Goal: Task Accomplishment & Management: Use online tool/utility

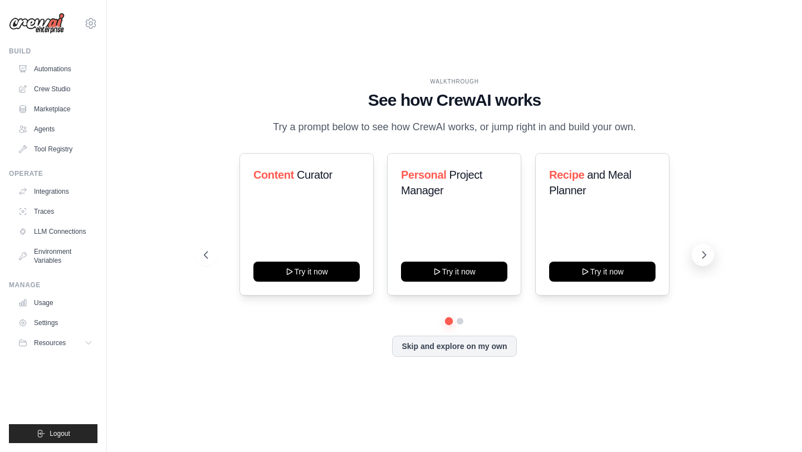
click at [702, 252] on icon at bounding box center [703, 254] width 11 height 11
click at [479, 345] on button "Skip and explore on my own" at bounding box center [454, 345] width 124 height 21
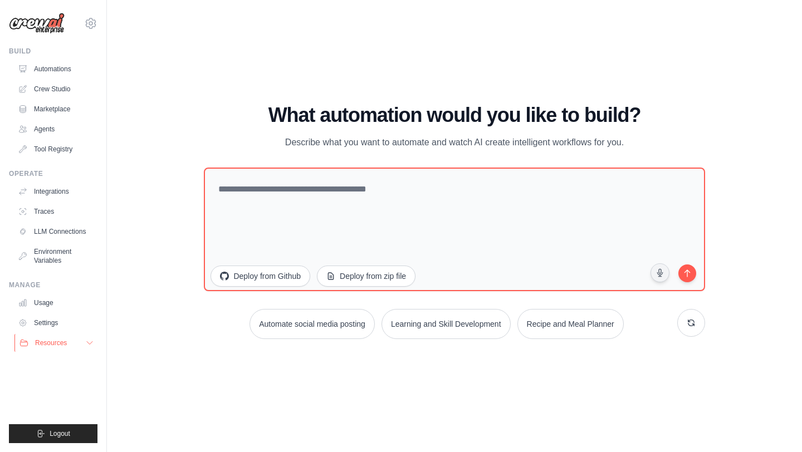
click at [57, 344] on span "Resources" at bounding box center [51, 342] width 32 height 9
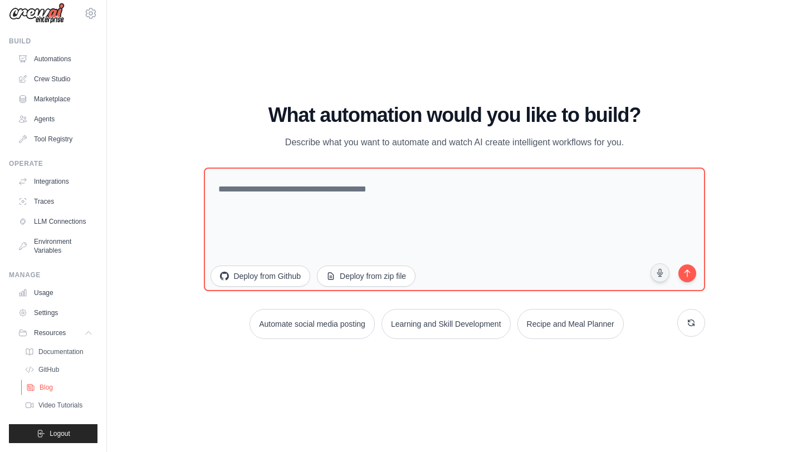
click at [51, 389] on span "Blog" at bounding box center [46, 387] width 13 height 9
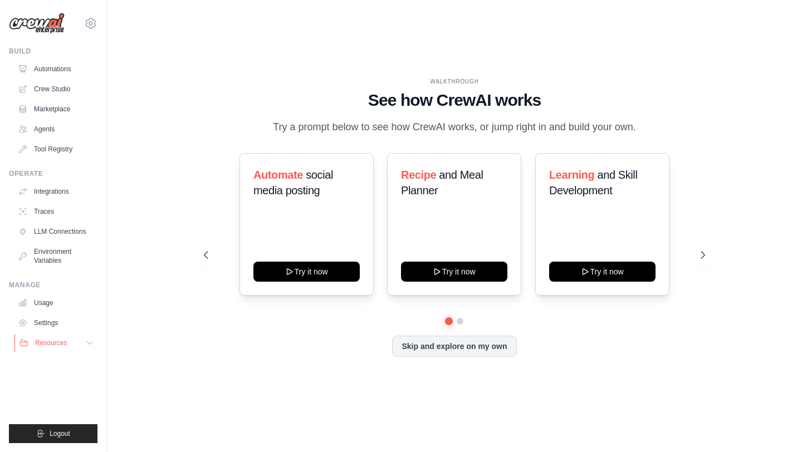
click at [57, 345] on span "Resources" at bounding box center [51, 342] width 32 height 9
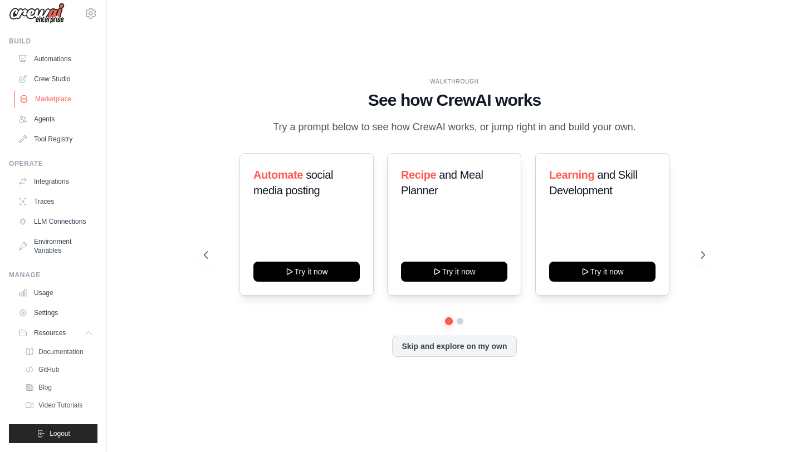
click at [51, 96] on link "Marketplace" at bounding box center [56, 99] width 84 height 18
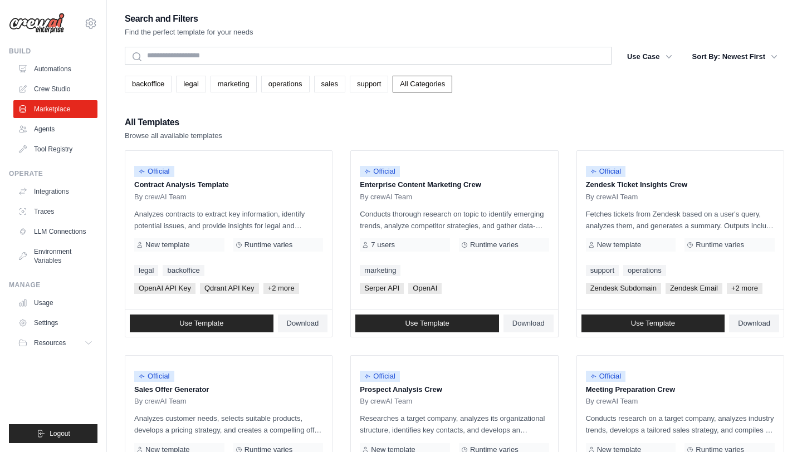
click at [372, 70] on div "backoffice legal marketing operations sales support All Categories" at bounding box center [454, 80] width 659 height 26
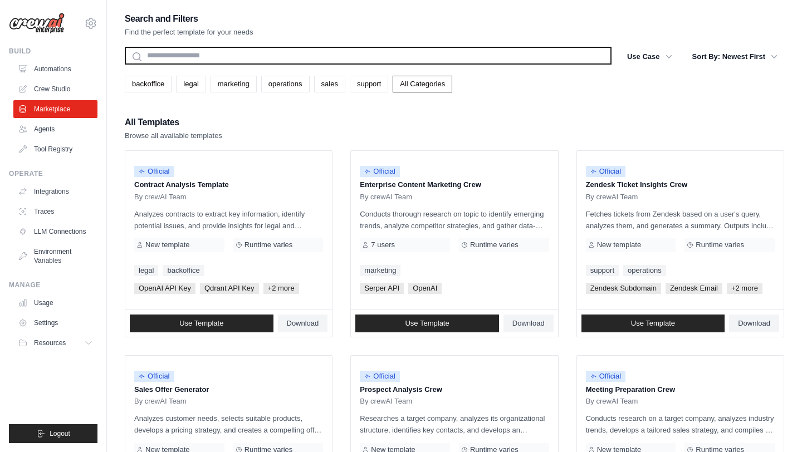
click at [366, 62] on input "text" at bounding box center [368, 56] width 487 height 18
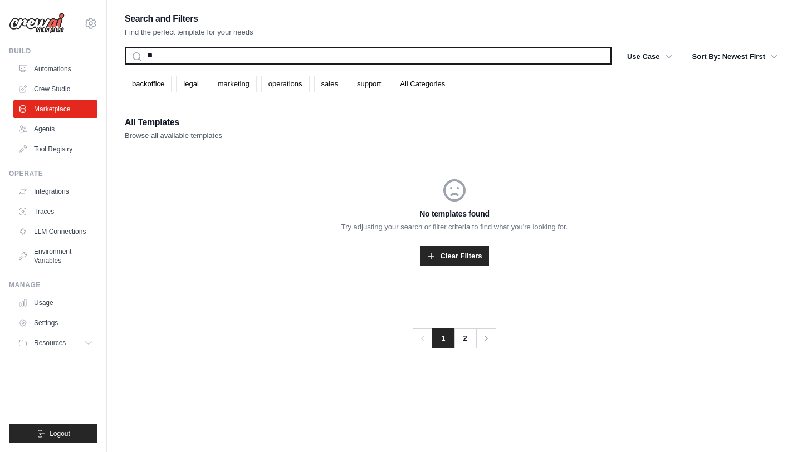
type input "*"
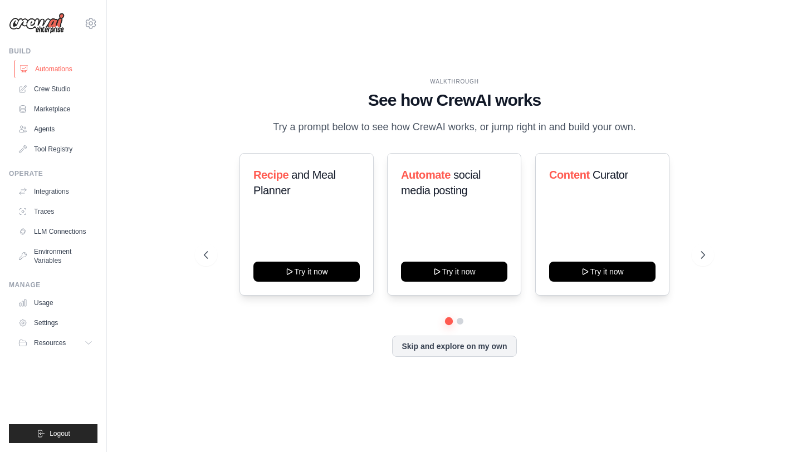
click at [47, 68] on link "Automations" at bounding box center [56, 69] width 84 height 18
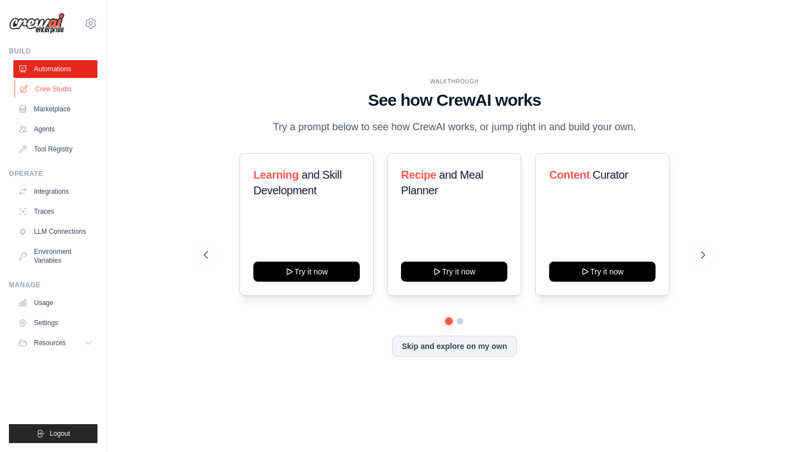
click at [48, 90] on link "Crew Studio" at bounding box center [56, 89] width 84 height 18
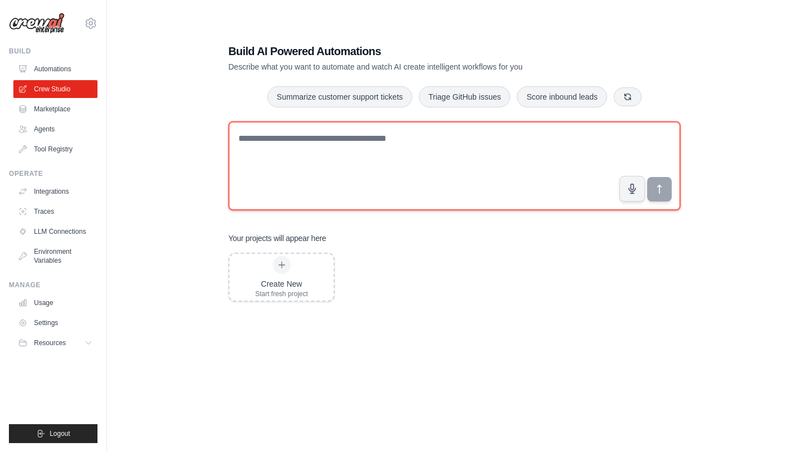
click at [319, 154] on textarea at bounding box center [454, 165] width 452 height 89
click at [319, 150] on textarea at bounding box center [454, 165] width 452 height 89
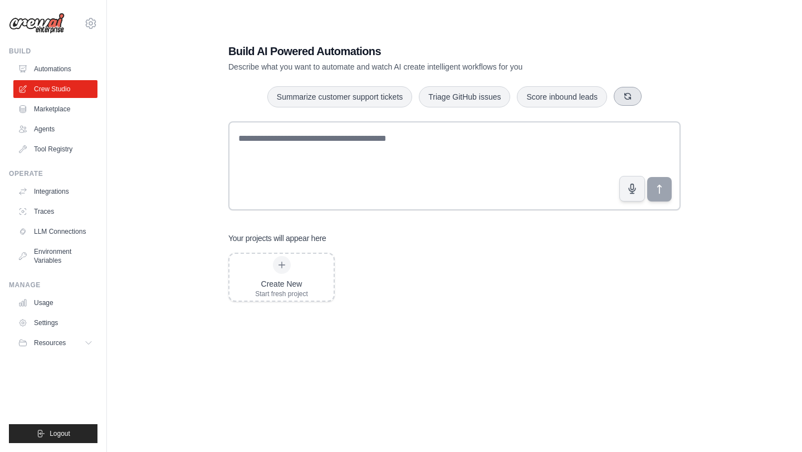
click at [625, 97] on icon "button" at bounding box center [628, 97] width 6 height 6
click at [640, 92] on icon "button" at bounding box center [640, 96] width 9 height 9
click at [640, 92] on div "Analyze customer feedback Triage GitHub issues Monitor website uptime" at bounding box center [454, 97] width 452 height 22
click at [624, 96] on button "button" at bounding box center [617, 96] width 28 height 19
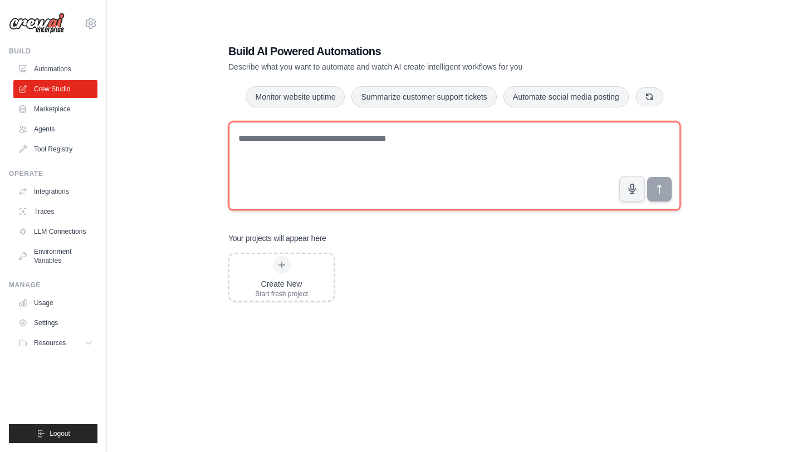
click at [564, 147] on textarea at bounding box center [454, 165] width 452 height 89
type textarea "*****"
type textarea "**********"
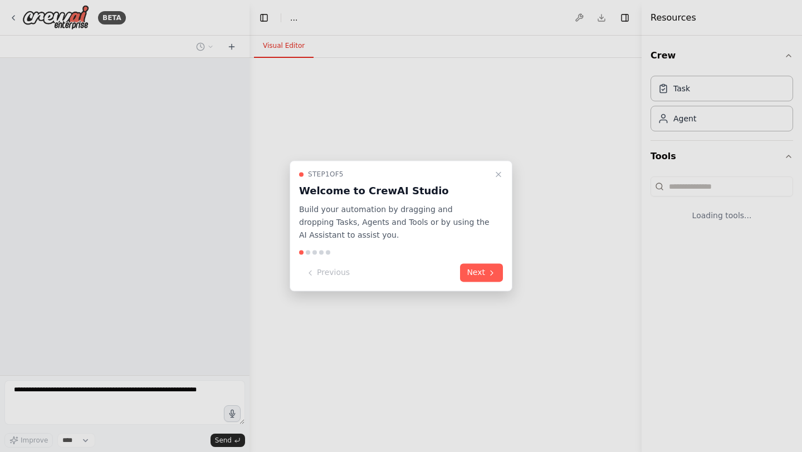
select select "****"
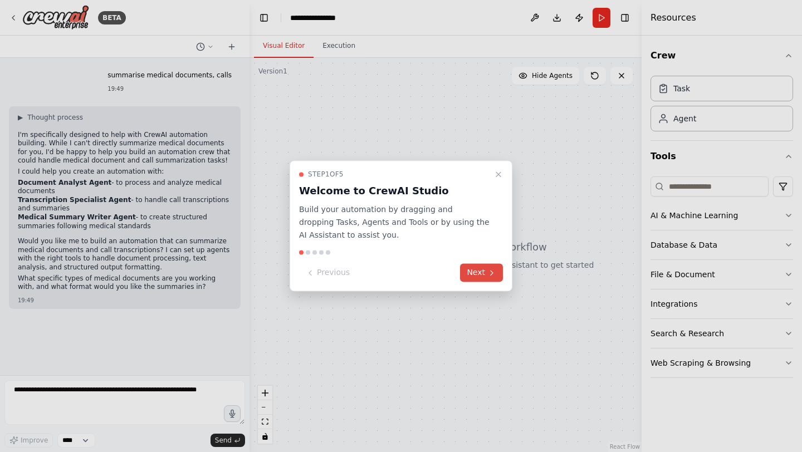
click at [487, 269] on icon at bounding box center [491, 272] width 9 height 9
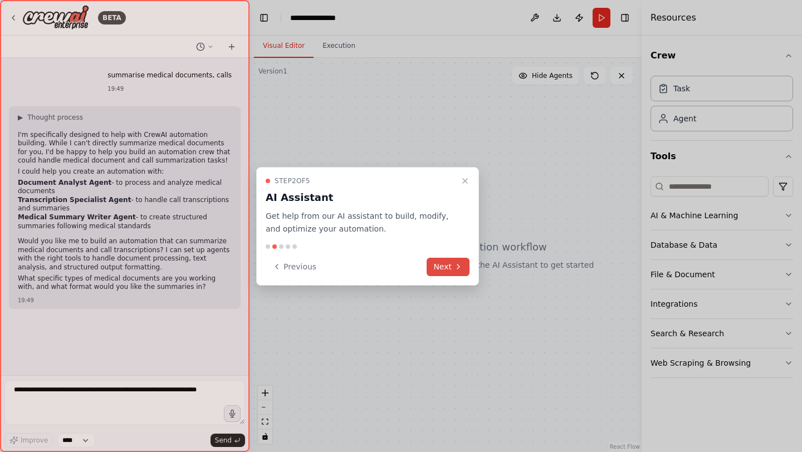
click at [450, 258] on button "Next" at bounding box center [447, 267] width 43 height 18
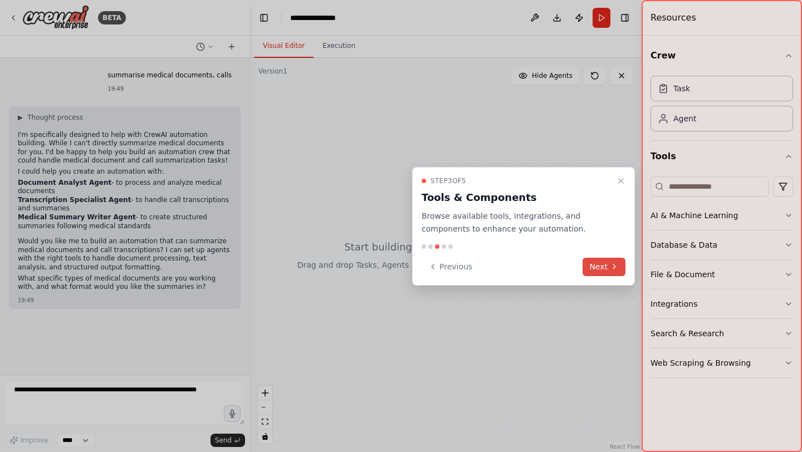
click at [605, 258] on button "Next" at bounding box center [603, 267] width 43 height 18
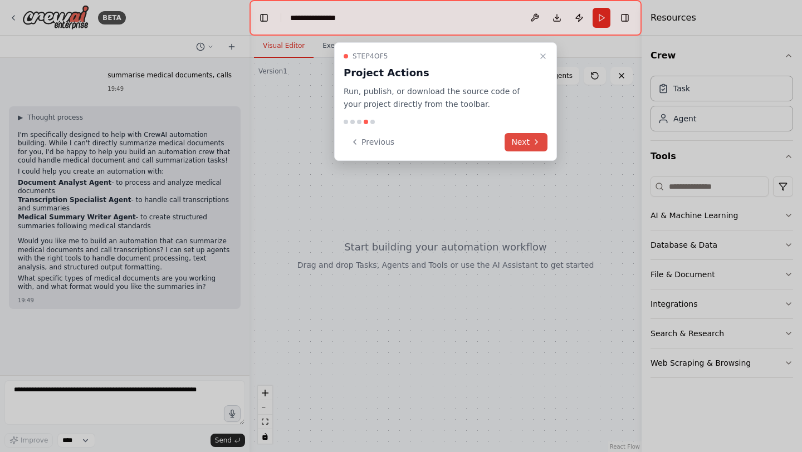
click at [543, 140] on button "Next" at bounding box center [525, 142] width 43 height 18
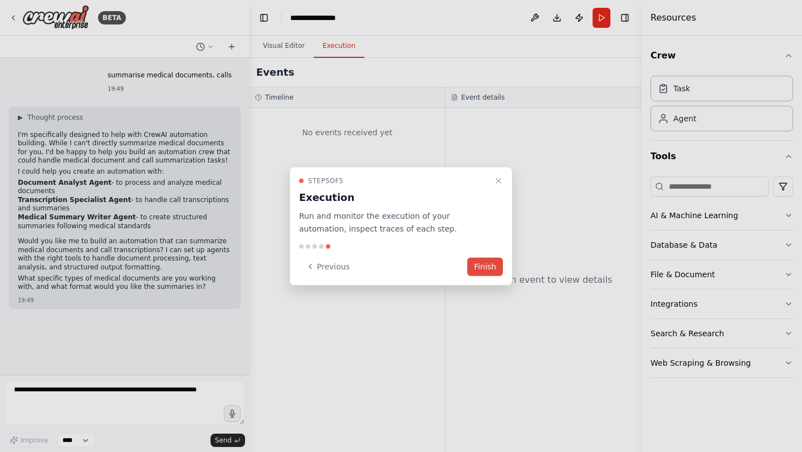
click at [543, 140] on div at bounding box center [401, 226] width 802 height 452
click at [496, 266] on button "Finish" at bounding box center [485, 266] width 36 height 18
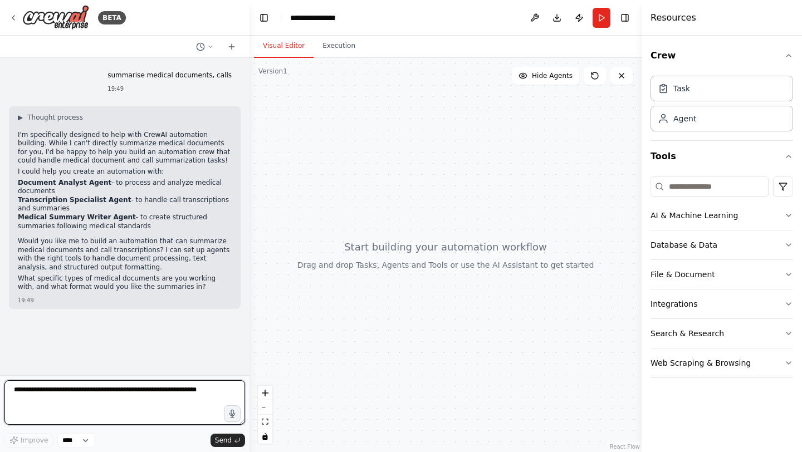
click at [104, 408] on textarea at bounding box center [124, 402] width 240 height 45
click at [55, 391] on textarea "**********" at bounding box center [124, 402] width 240 height 45
click at [198, 395] on textarea "**********" at bounding box center [124, 402] width 240 height 45
type textarea "**********"
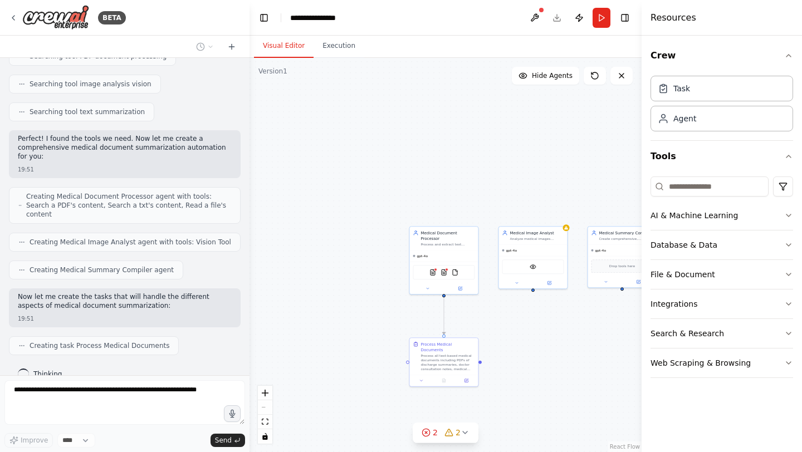
scroll to position [508, 0]
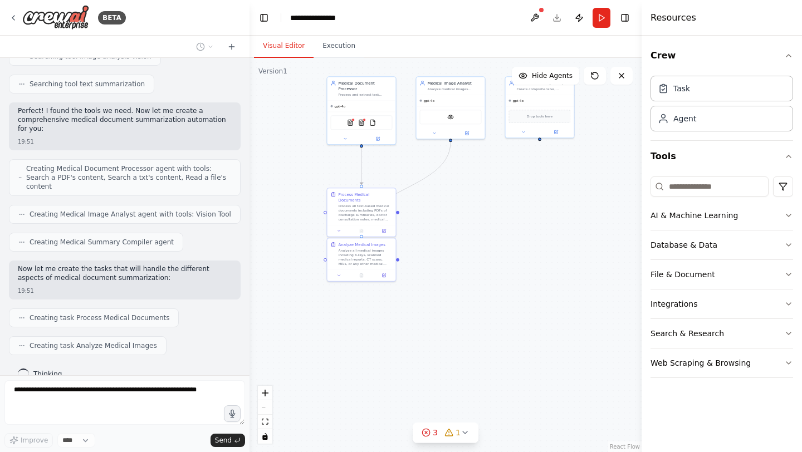
drag, startPoint x: 528, startPoint y: 380, endPoint x: 446, endPoint y: 230, distance: 170.9
click at [446, 230] on div ".deletable-edge-delete-btn { width: 20px; height: 20px; border: 0px solid #ffff…" at bounding box center [445, 255] width 392 height 394
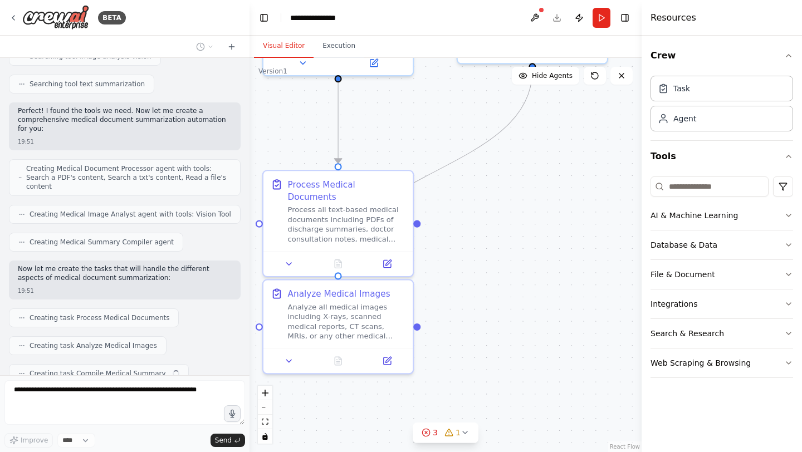
scroll to position [535, 0]
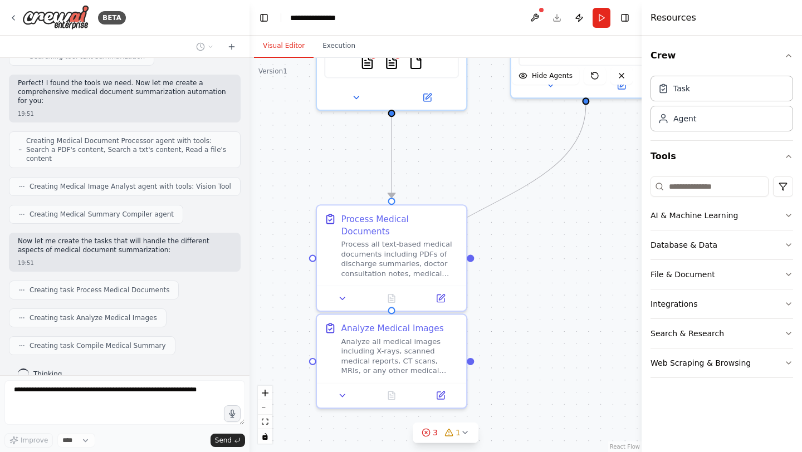
drag, startPoint x: 476, startPoint y: 228, endPoint x: 543, endPoint y: 268, distance: 77.4
click at [543, 268] on div ".deletable-edge-delete-btn { width: 20px; height: 20px; border: 0px solid #ffff…" at bounding box center [445, 255] width 392 height 394
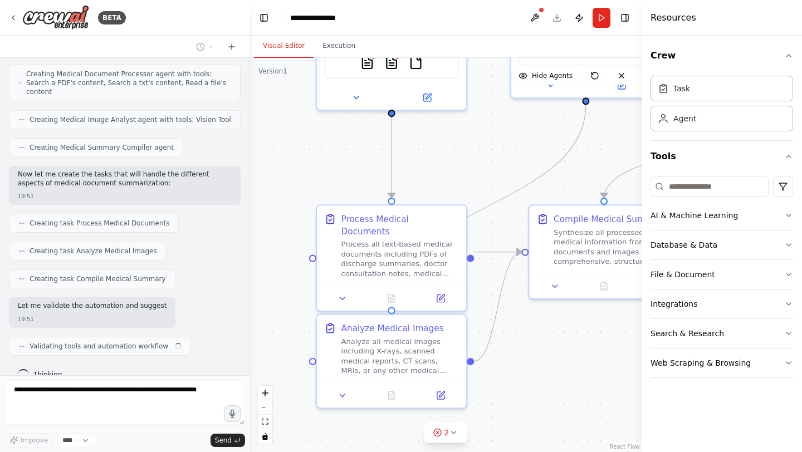
scroll to position [602, 0]
click at [378, 243] on div "Process all text-based medical documents including PDFs of discharge summaries,…" at bounding box center [399, 256] width 117 height 39
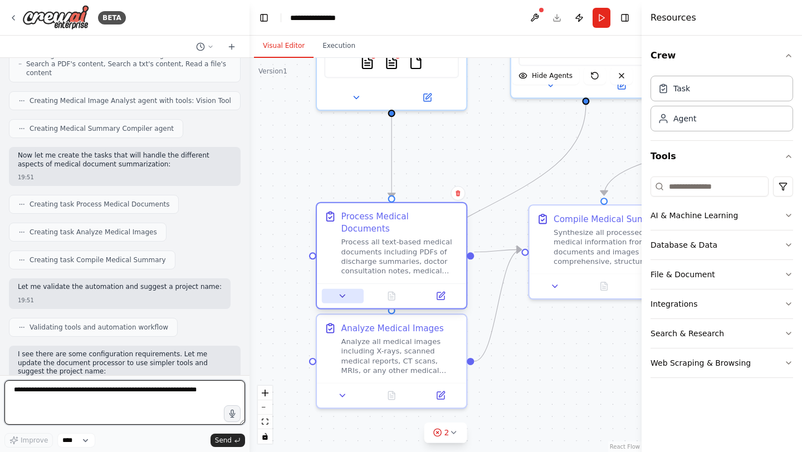
scroll to position [630, 0]
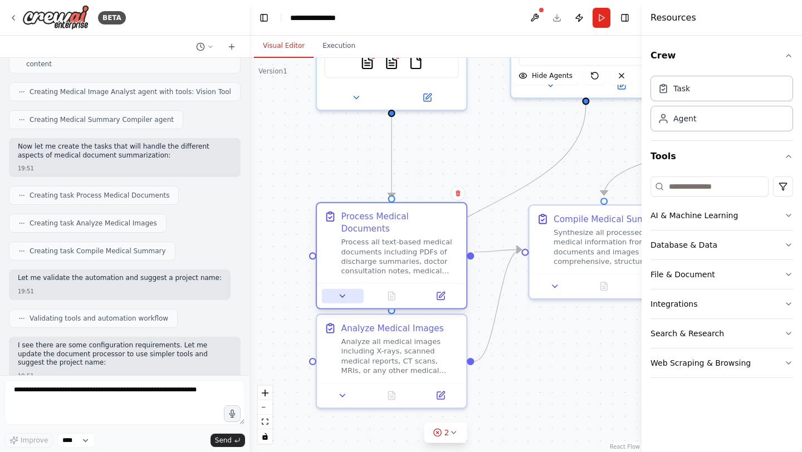
click at [341, 291] on icon at bounding box center [341, 295] width 9 height 9
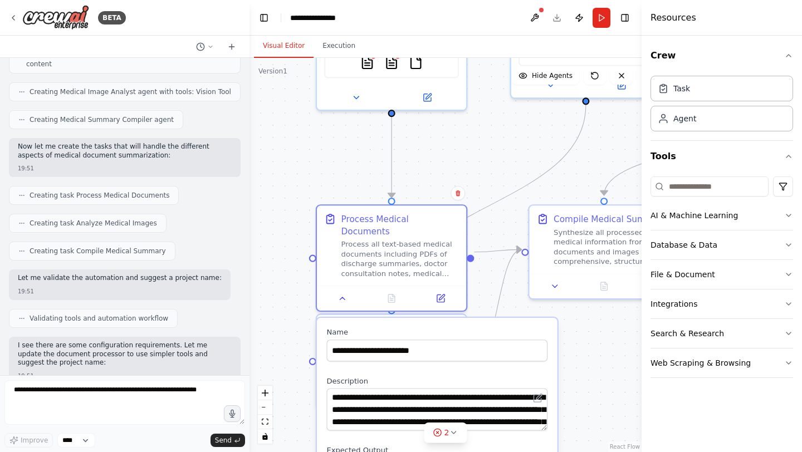
click at [366, 327] on label "Name" at bounding box center [436, 331] width 221 height 9
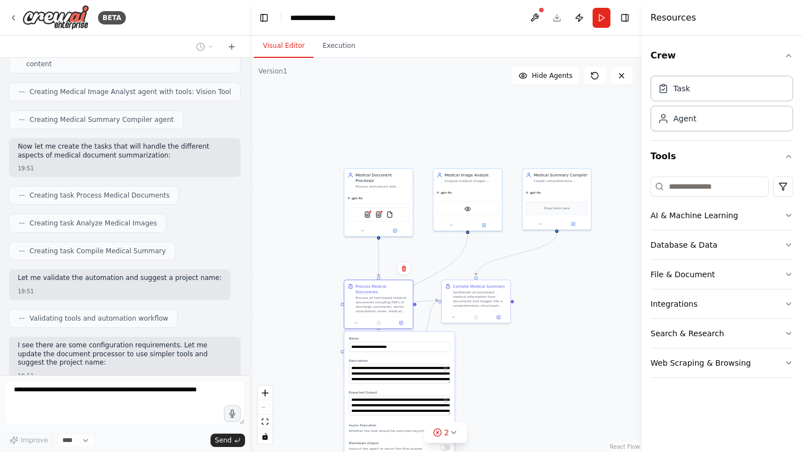
scroll to position [687, 0]
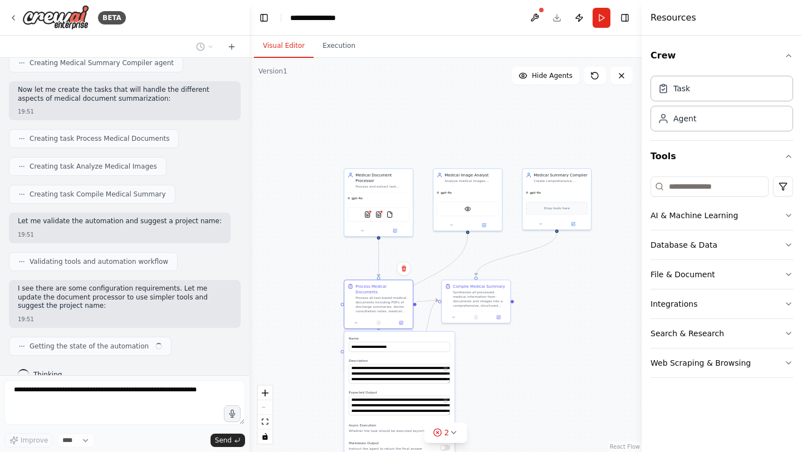
click at [484, 361] on div ".deletable-edge-delete-btn { width: 20px; height: 20px; border: 0px solid #ffff…" at bounding box center [445, 255] width 392 height 394
click at [356, 321] on icon at bounding box center [356, 321] width 2 height 1
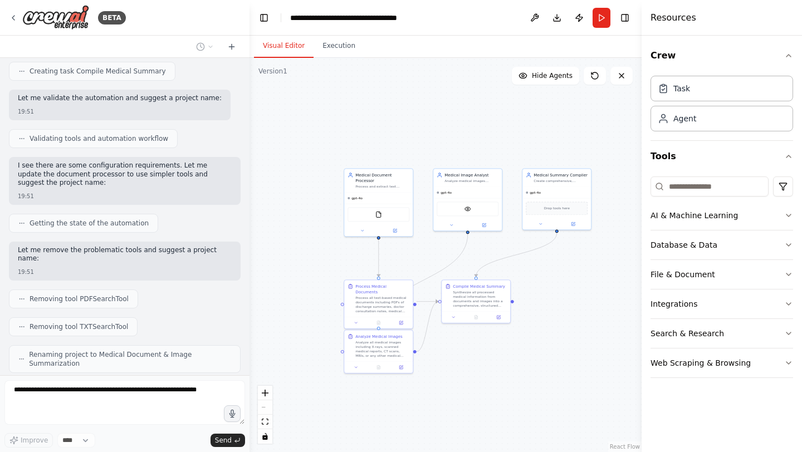
scroll to position [838, 0]
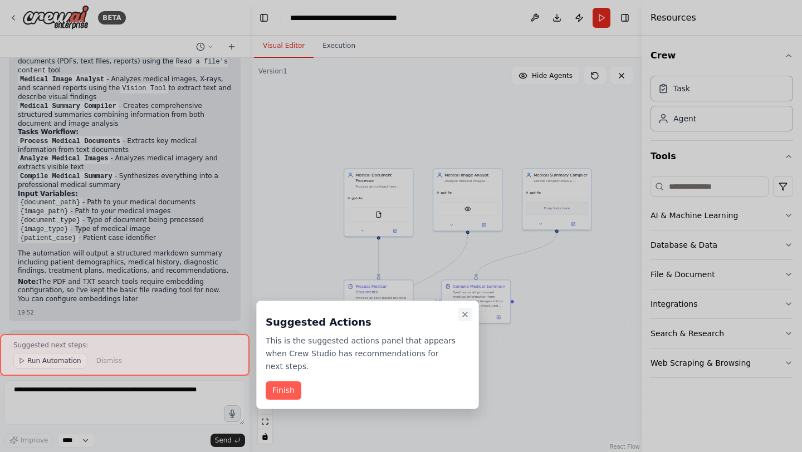
click at [466, 317] on icon "Close walkthrough" at bounding box center [464, 314] width 9 height 9
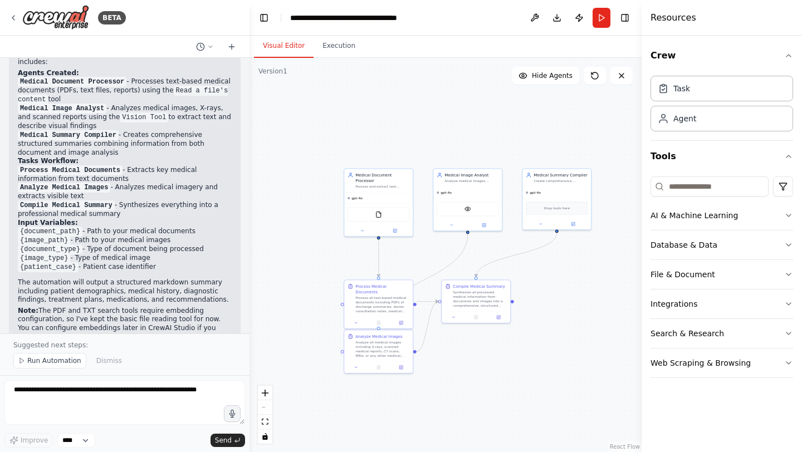
scroll to position [1185, 0]
click at [94, 164] on code "Process Medical Documents" at bounding box center [70, 169] width 105 height 10
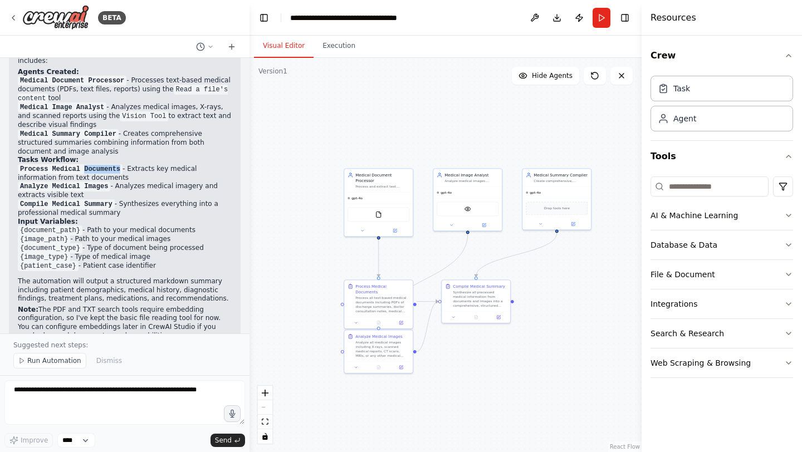
click at [94, 164] on code "Process Medical Documents" at bounding box center [70, 169] width 105 height 10
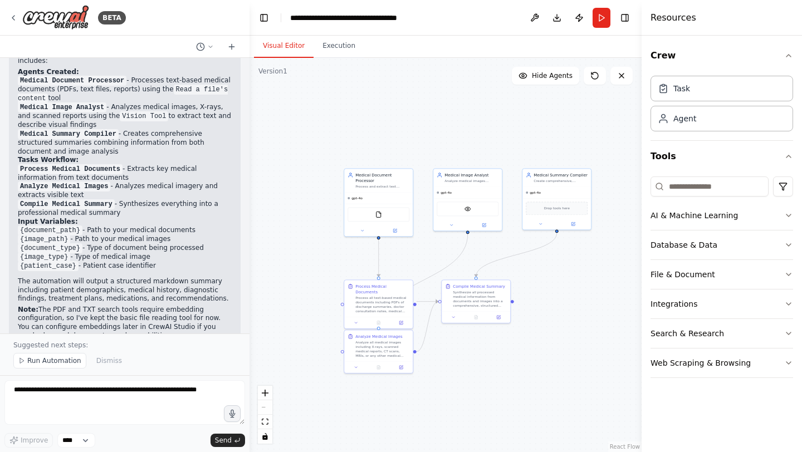
click at [91, 181] on code "Analyze Medical Images" at bounding box center [64, 186] width 92 height 10
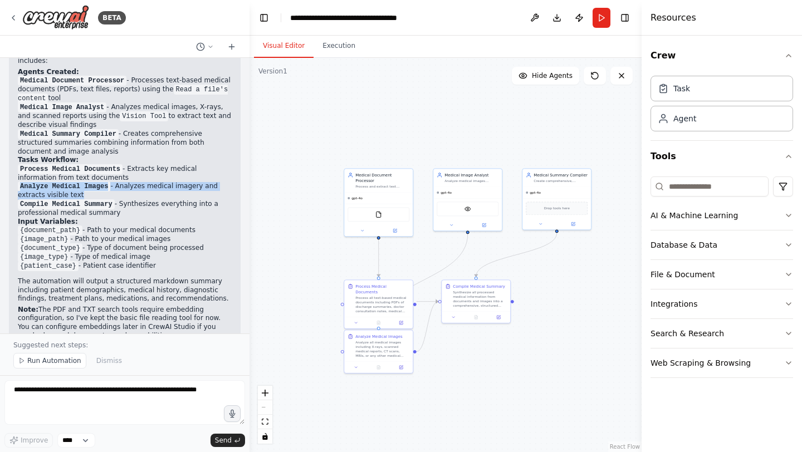
click at [91, 181] on code "Analyze Medical Images" at bounding box center [64, 186] width 92 height 10
click at [85, 199] on code "Compile Medical Summary" at bounding box center [66, 204] width 97 height 10
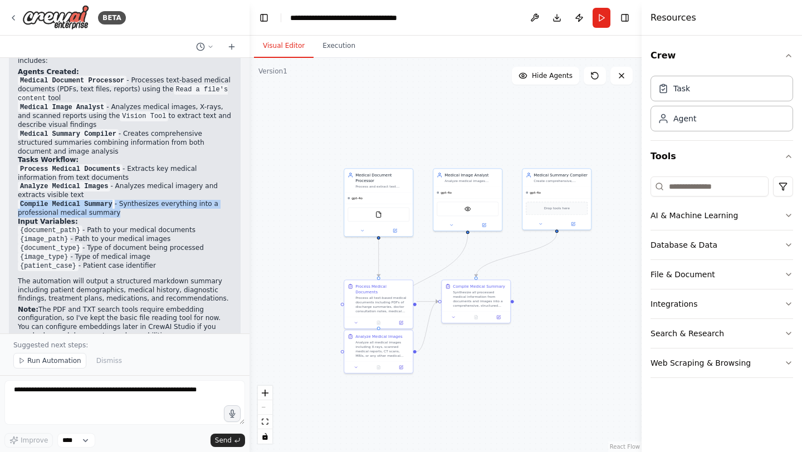
click at [85, 199] on code "Compile Medical Summary" at bounding box center [66, 204] width 97 height 10
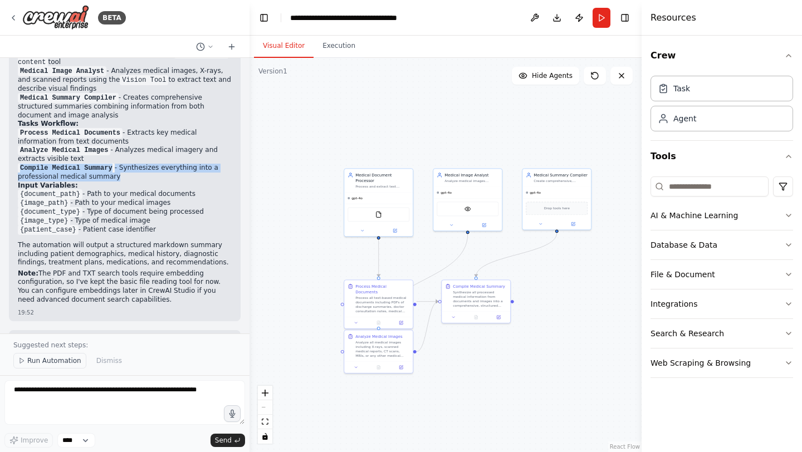
click at [41, 360] on span "Run Automation" at bounding box center [54, 360] width 54 height 9
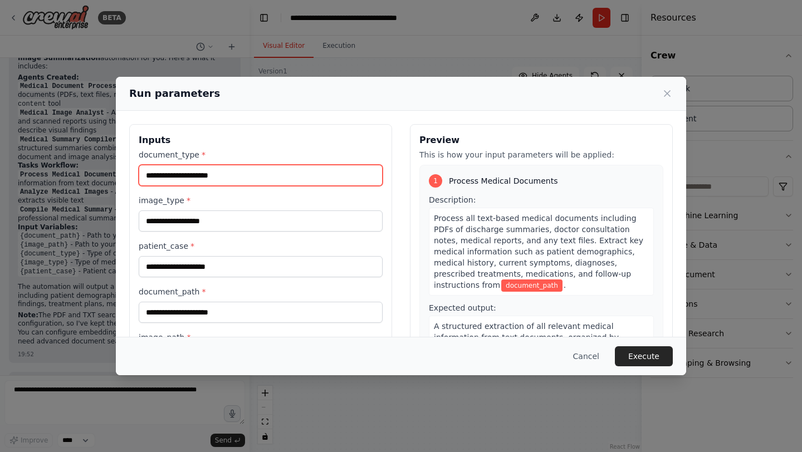
click at [184, 166] on input "document_type *" at bounding box center [261, 175] width 244 height 21
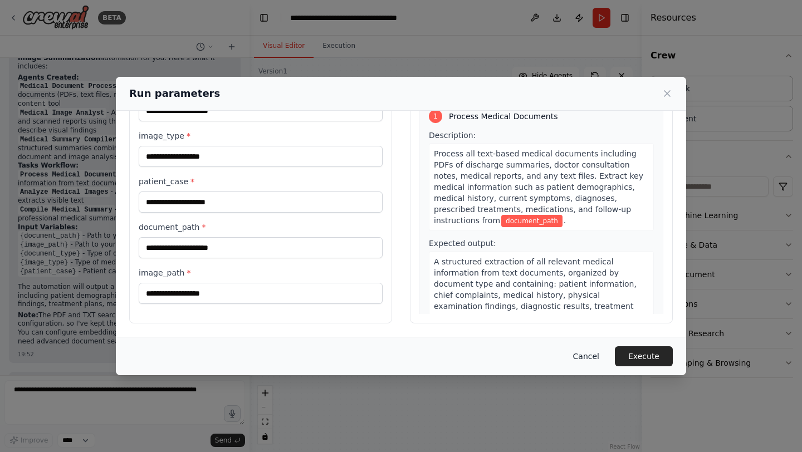
click at [580, 352] on button "Cancel" at bounding box center [586, 356] width 44 height 20
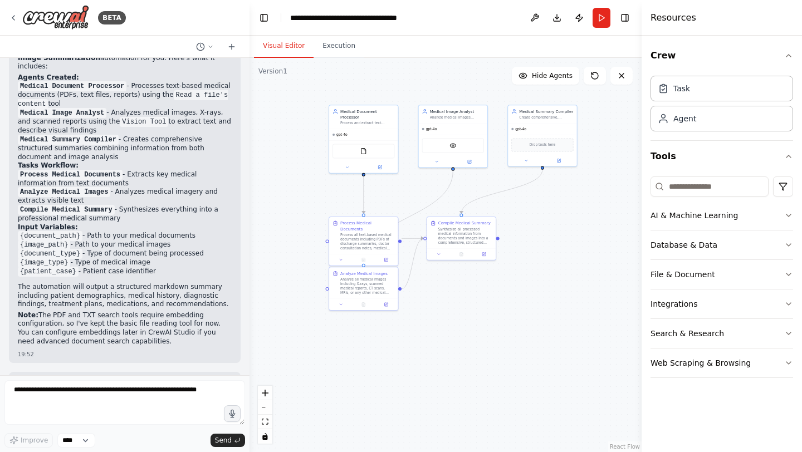
drag, startPoint x: 404, startPoint y: 256, endPoint x: 389, endPoint y: 192, distance: 65.2
click at [389, 192] on div ".deletable-edge-delete-btn { width: 20px; height: 20px; border: 0px solid #ffff…" at bounding box center [445, 255] width 392 height 394
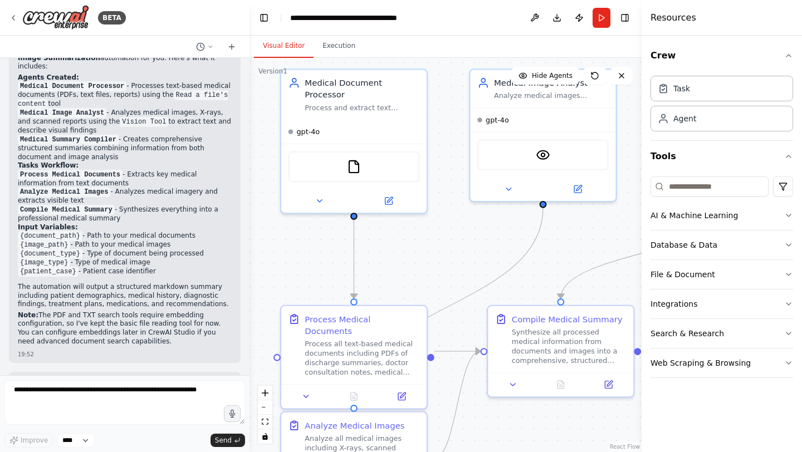
drag, startPoint x: 394, startPoint y: 136, endPoint x: 401, endPoint y: 247, distance: 111.0
click at [401, 247] on div ".deletable-edge-delete-btn { width: 20px; height: 20px; border: 0px solid #ffff…" at bounding box center [445, 255] width 392 height 394
click at [342, 45] on button "Execution" at bounding box center [338, 46] width 51 height 23
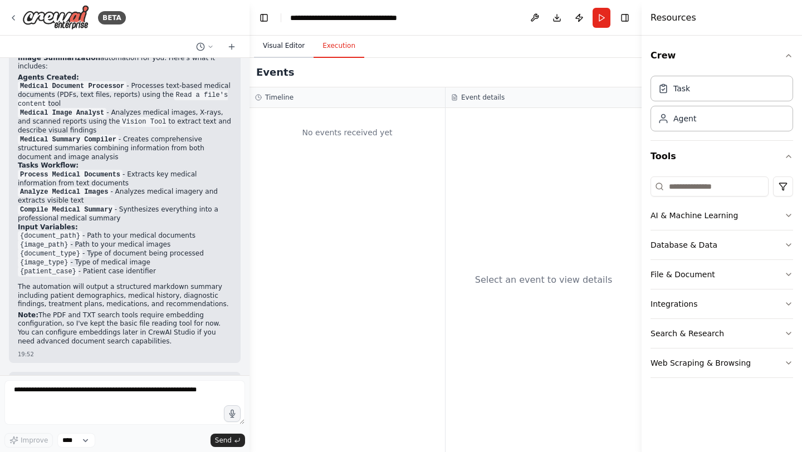
click at [292, 47] on button "Visual Editor" at bounding box center [284, 46] width 60 height 23
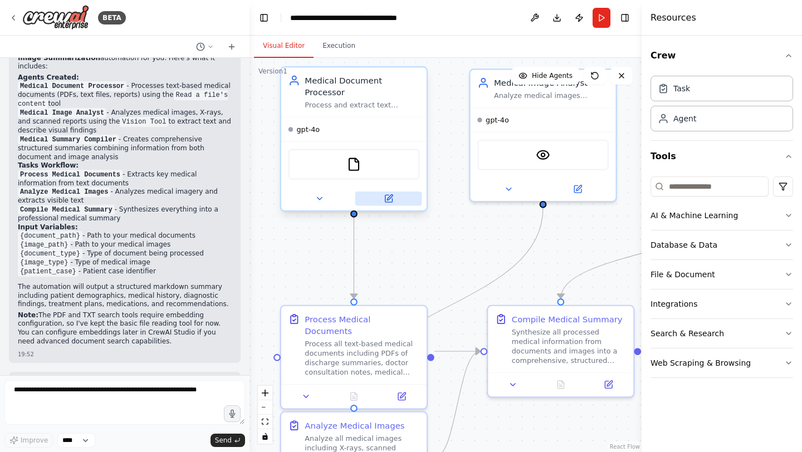
click at [392, 194] on icon at bounding box center [388, 198] width 9 height 9
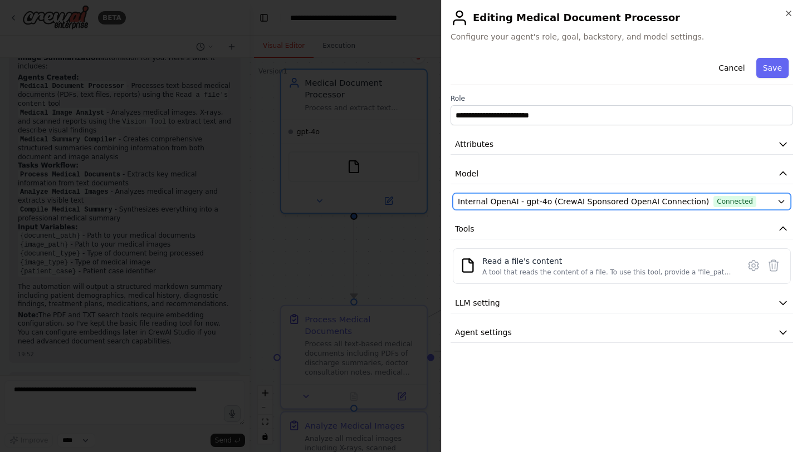
click at [581, 201] on span "Internal OpenAI - gpt-4o (CrewAI Sponsored OpenAI Connection)" at bounding box center [583, 201] width 251 height 11
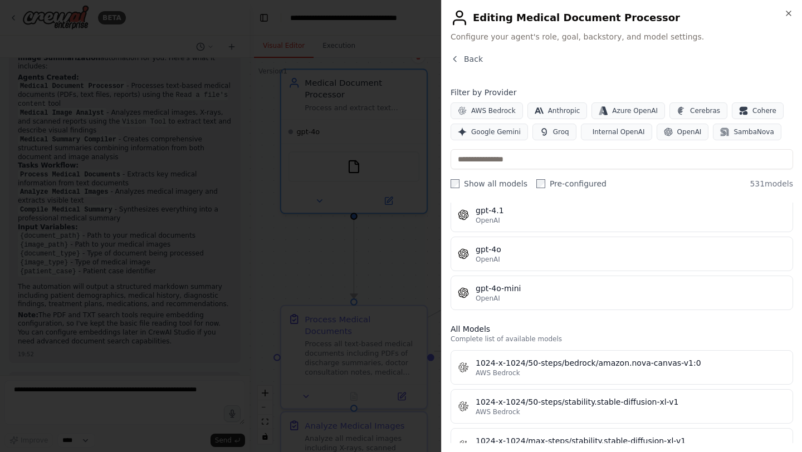
scroll to position [0, 0]
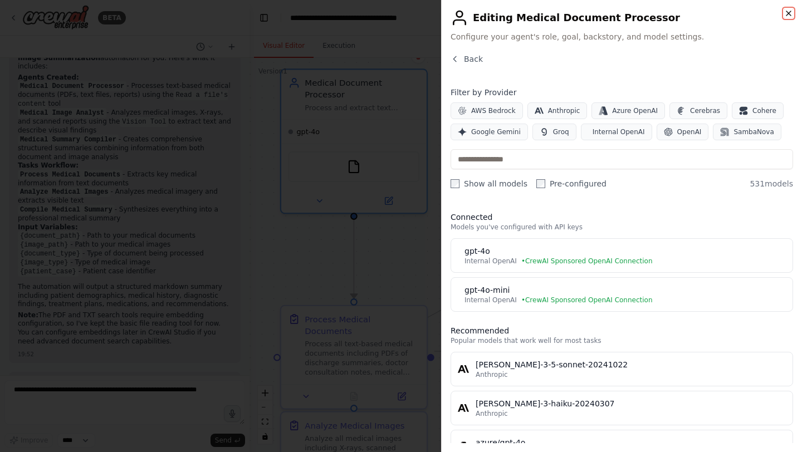
click at [786, 9] on icon "button" at bounding box center [788, 13] width 9 height 9
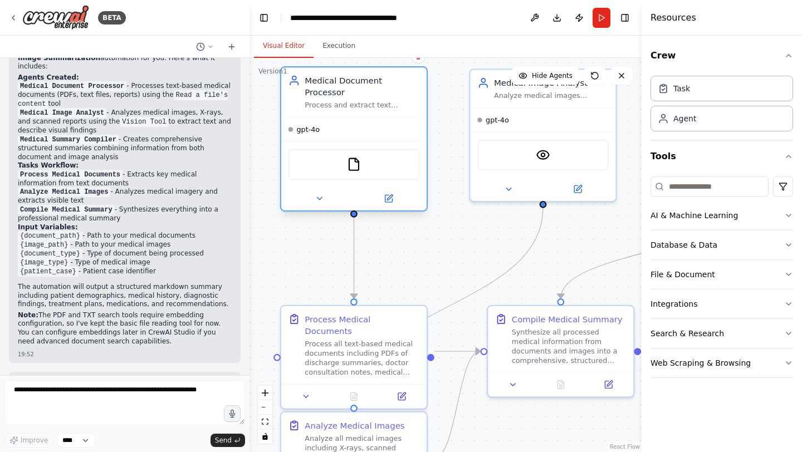
click at [392, 194] on div at bounding box center [353, 198] width 145 height 23
click at [389, 195] on icon at bounding box center [390, 198] width 6 height 6
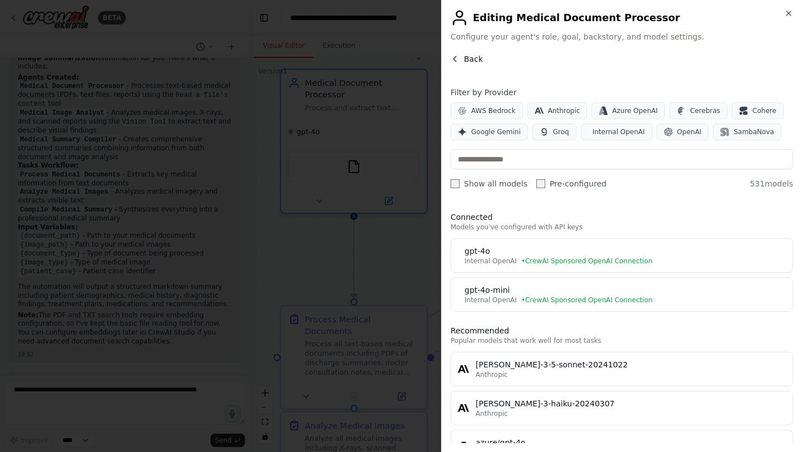
click at [461, 57] on button "Back" at bounding box center [466, 58] width 32 height 11
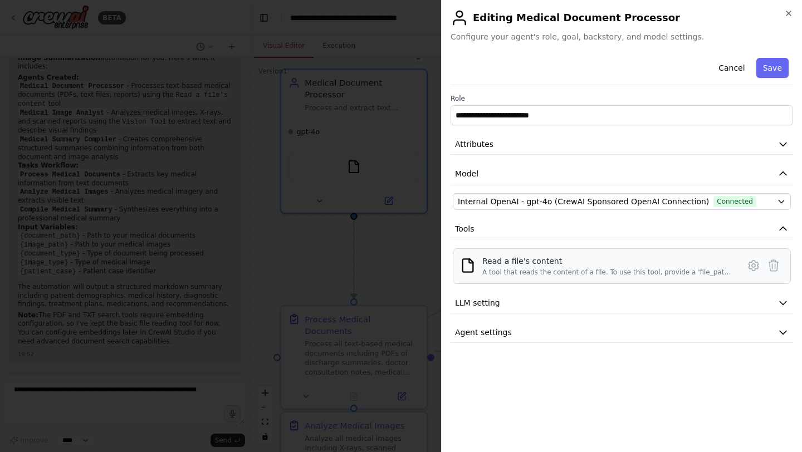
click at [596, 274] on div "A tool that reads the content of a file. To use this tool, provide a 'file_path…" at bounding box center [607, 272] width 250 height 9
click at [599, 304] on button "LLM setting" at bounding box center [621, 303] width 342 height 21
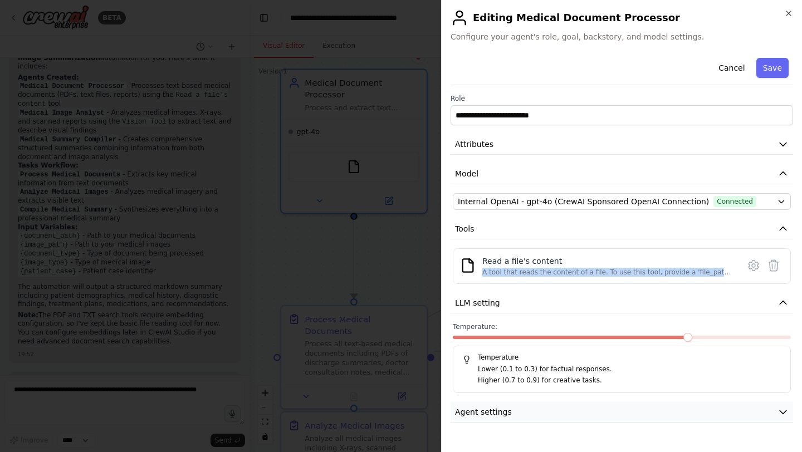
click at [561, 410] on button "Agent settings" at bounding box center [621, 412] width 342 height 21
click at [789, 12] on icon "button" at bounding box center [788, 13] width 4 height 4
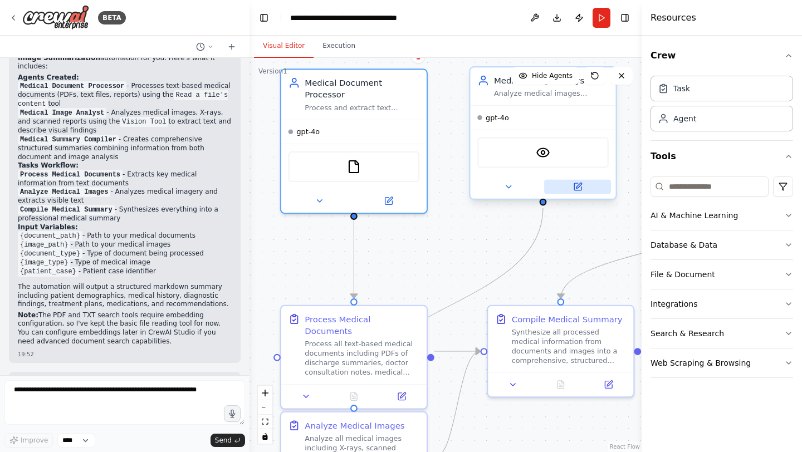
click at [583, 187] on button at bounding box center [577, 187] width 67 height 14
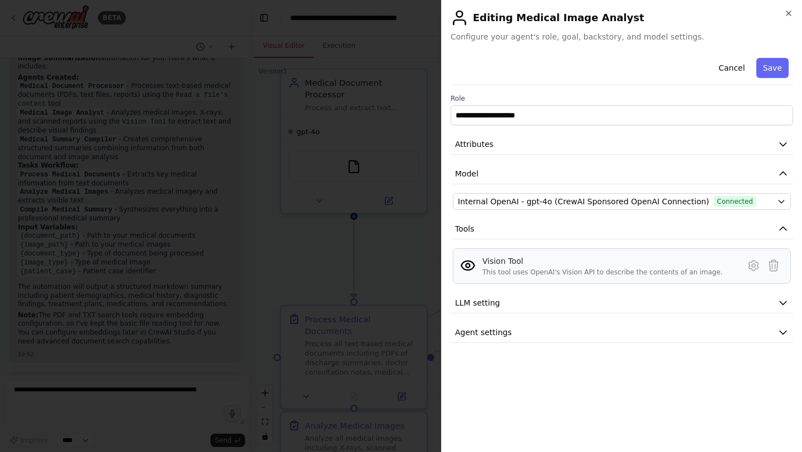
click at [469, 266] on img at bounding box center [468, 266] width 16 height 16
click at [483, 306] on span "LLM setting" at bounding box center [477, 302] width 45 height 11
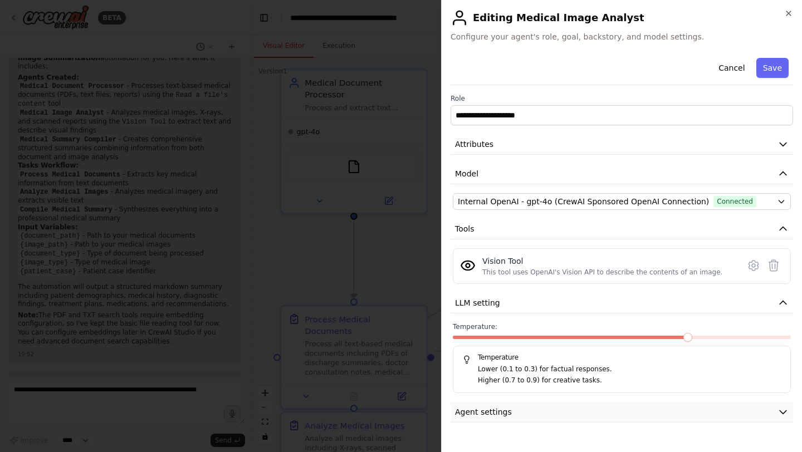
click at [485, 408] on span "Agent settings" at bounding box center [483, 411] width 57 height 11
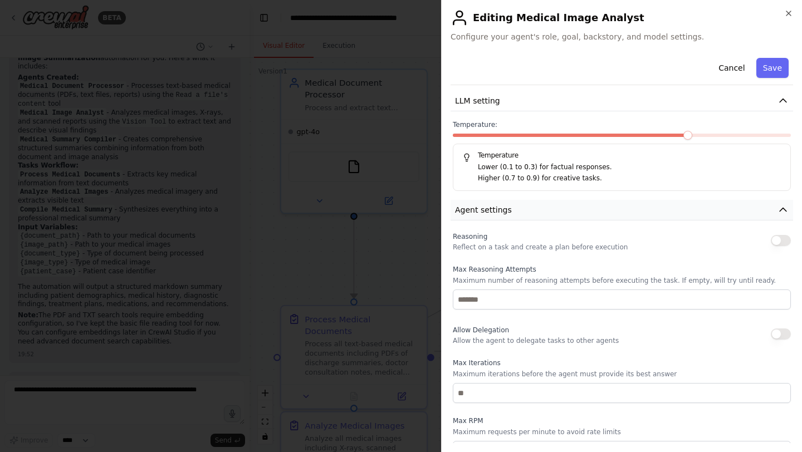
scroll to position [278, 0]
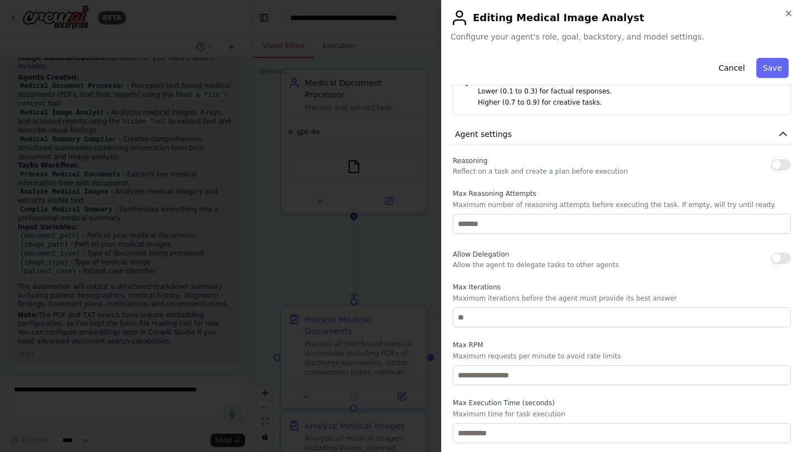
click at [794, 12] on div "**********" at bounding box center [621, 226] width 361 height 452
click at [784, 11] on icon "button" at bounding box center [788, 13] width 9 height 9
